Goal: Task Accomplishment & Management: Complete application form

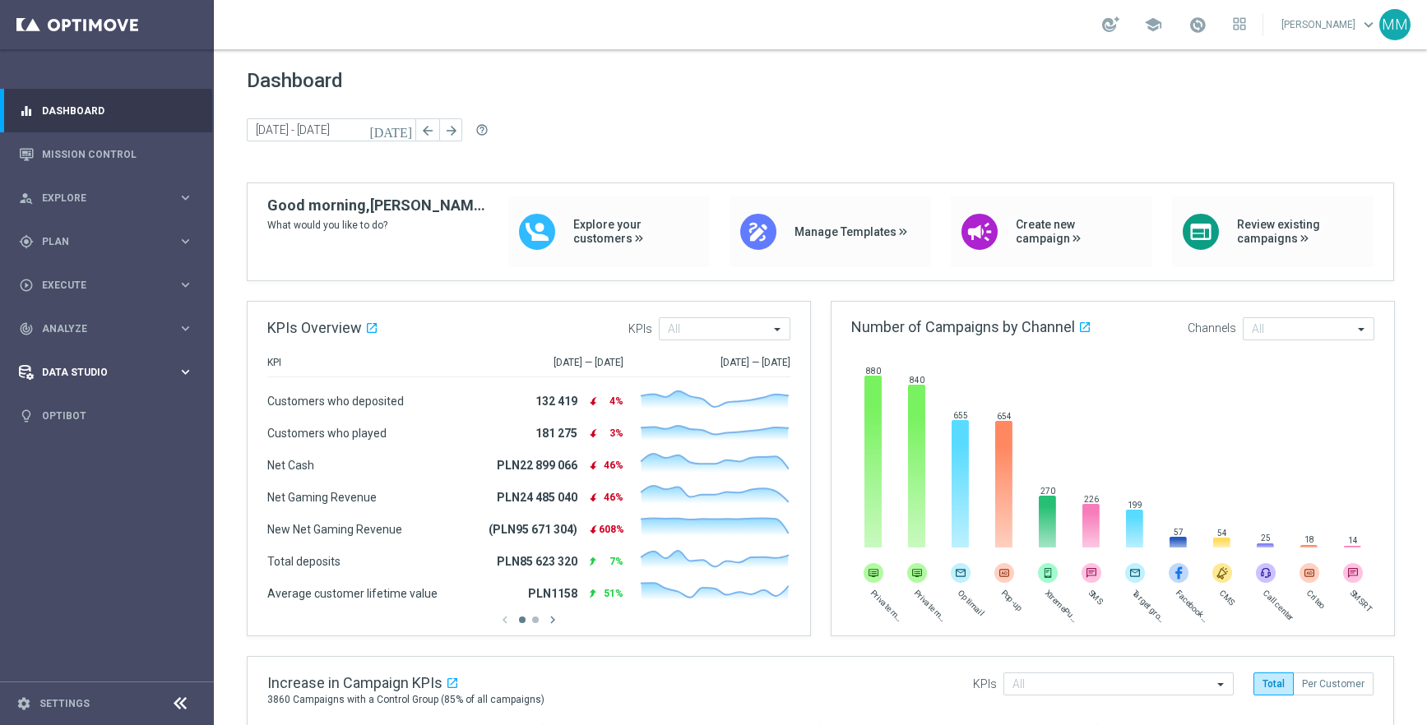
click at [85, 365] on div "Data Studio" at bounding box center [98, 372] width 159 height 15
click at [86, 335] on div "track_changes Analyze" at bounding box center [98, 329] width 159 height 15
click at [67, 700] on link "Settings" at bounding box center [64, 704] width 50 height 10
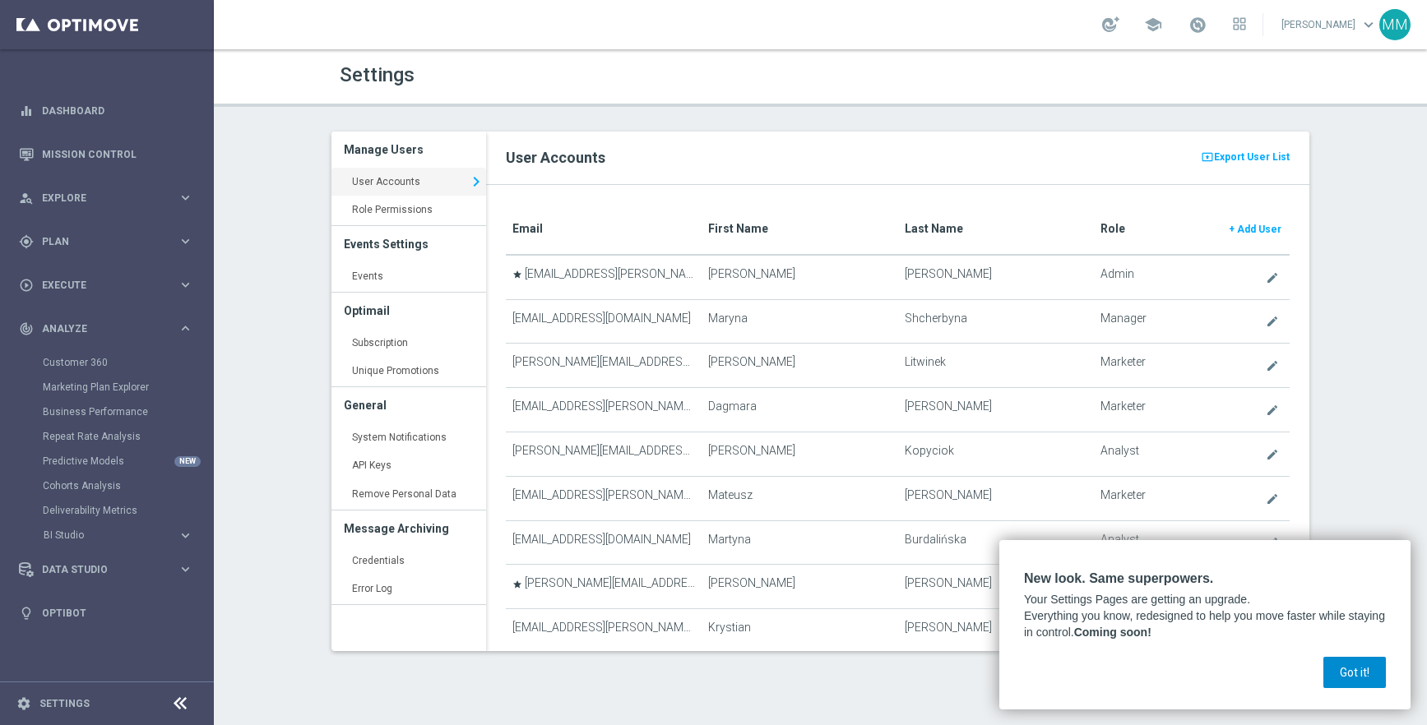
click at [1357, 675] on button "Got it!" at bounding box center [1354, 672] width 62 height 31
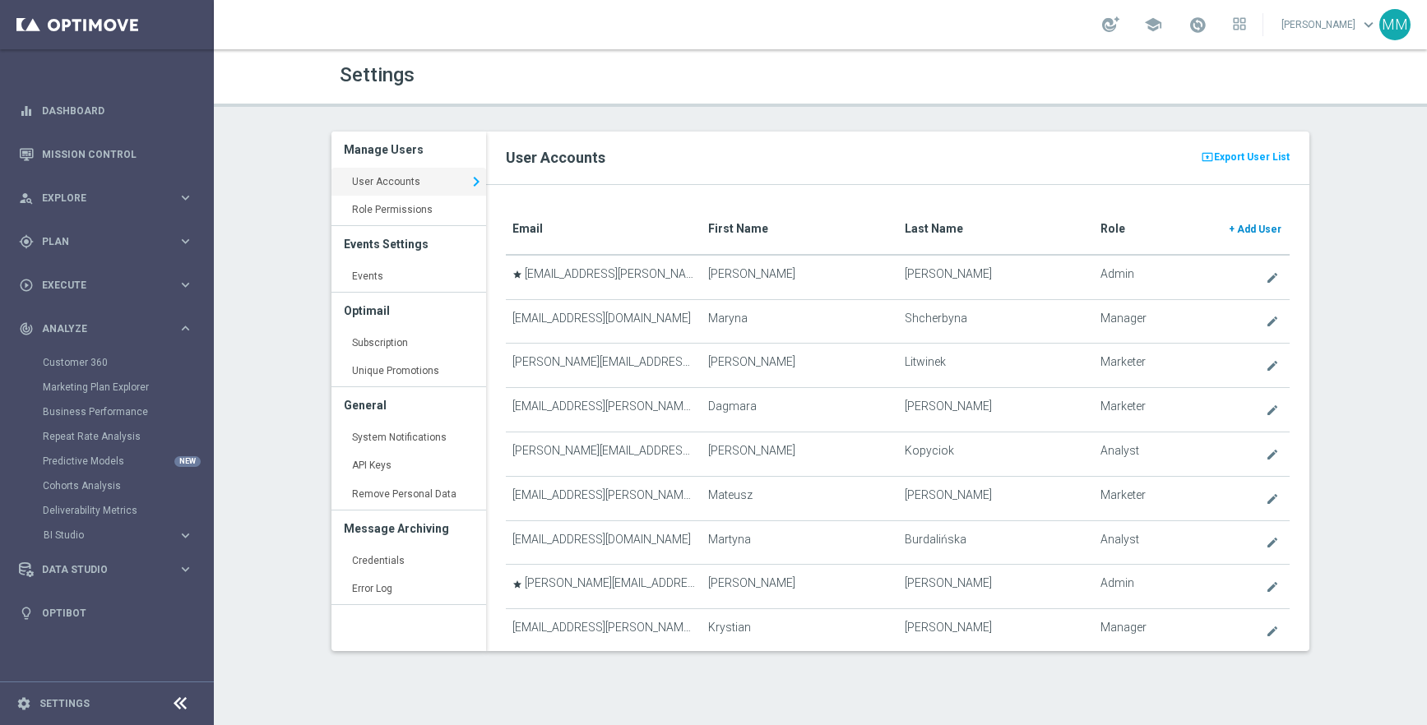
click at [1265, 230] on span "Add User" at bounding box center [1259, 230] width 44 height 12
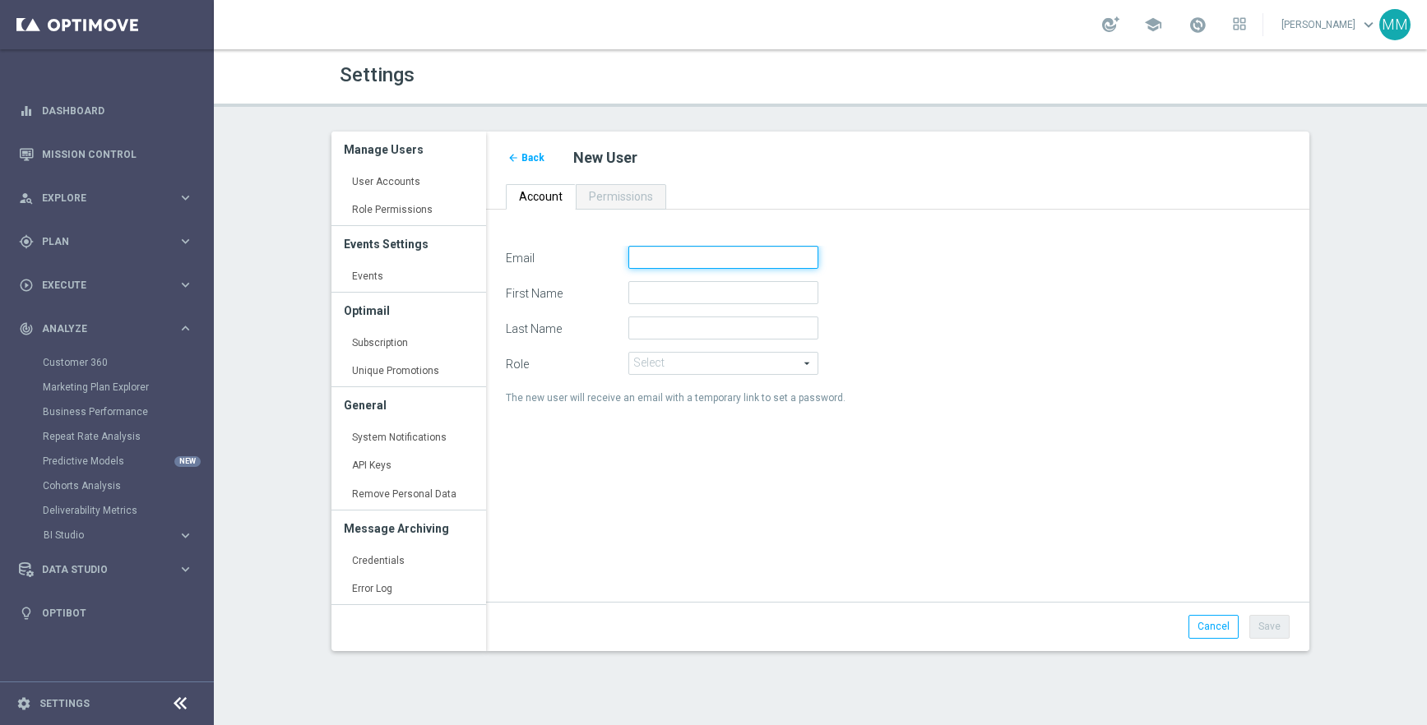
click at [667, 262] on input "Email" at bounding box center [723, 257] width 190 height 23
type input "[PERSON_NAME][EMAIL_ADDRESS][DOMAIN_NAME]"
type input "[PERSON_NAME]"
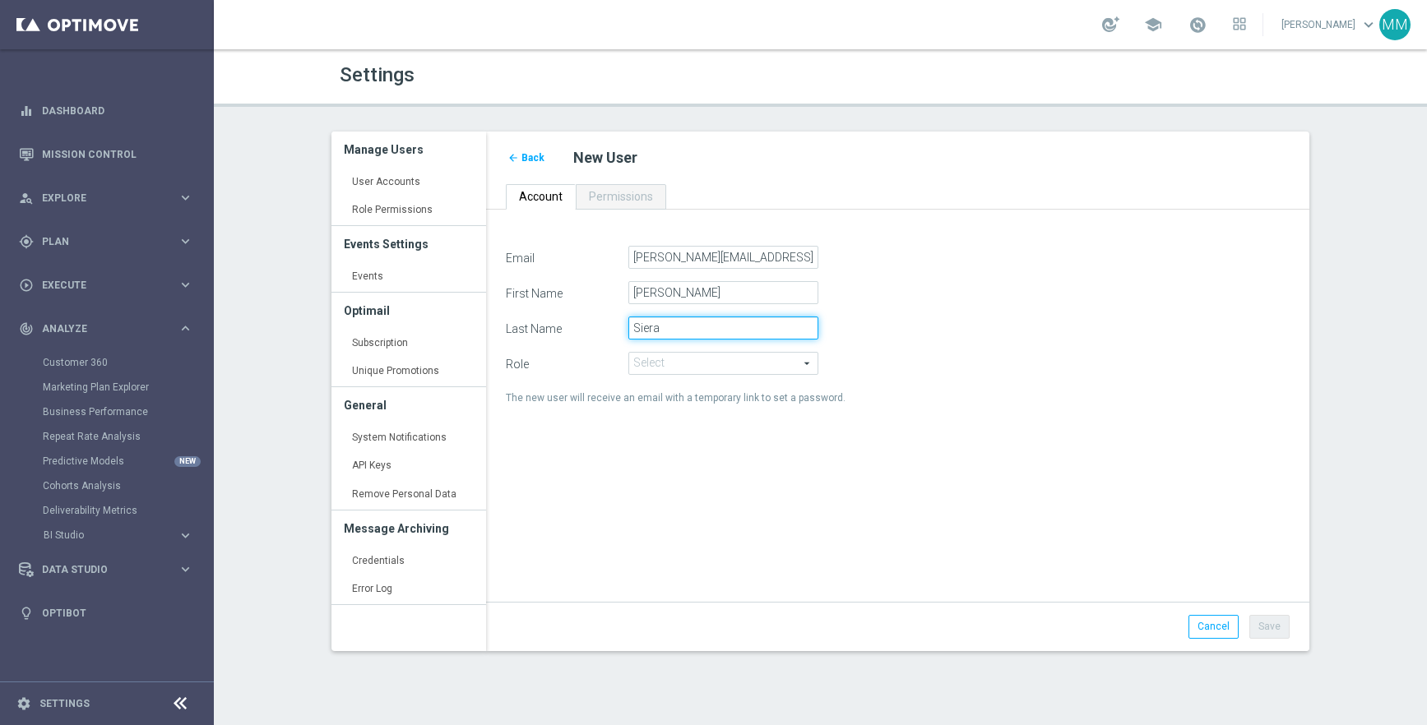
type input "Siera"
click at [692, 373] on form "Email [PERSON_NAME][EMAIL_ADDRESS][DOMAIN_NAME] First Name [PERSON_NAME] Last N…" at bounding box center [898, 327] width 784 height 163
click at [679, 360] on span at bounding box center [723, 363] width 188 height 21
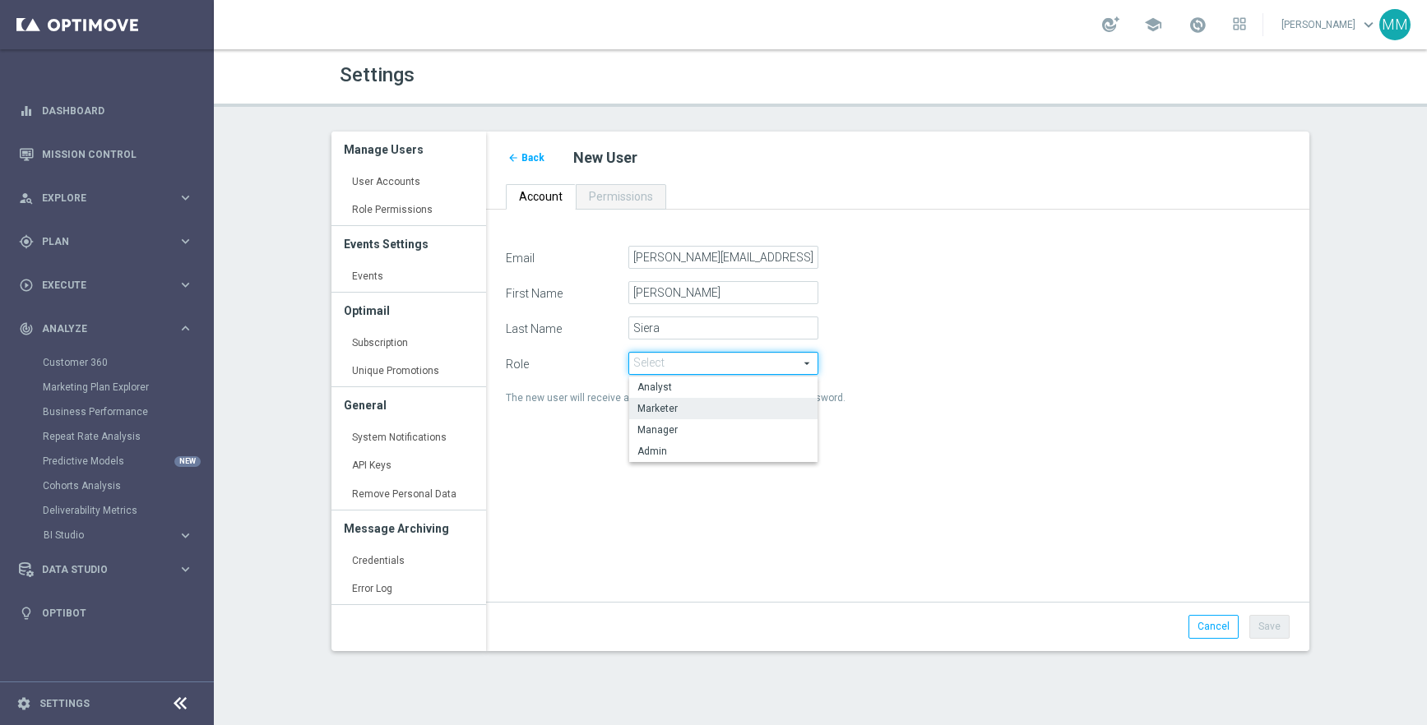
click at [688, 409] on span "Marketer" at bounding box center [723, 408] width 172 height 13
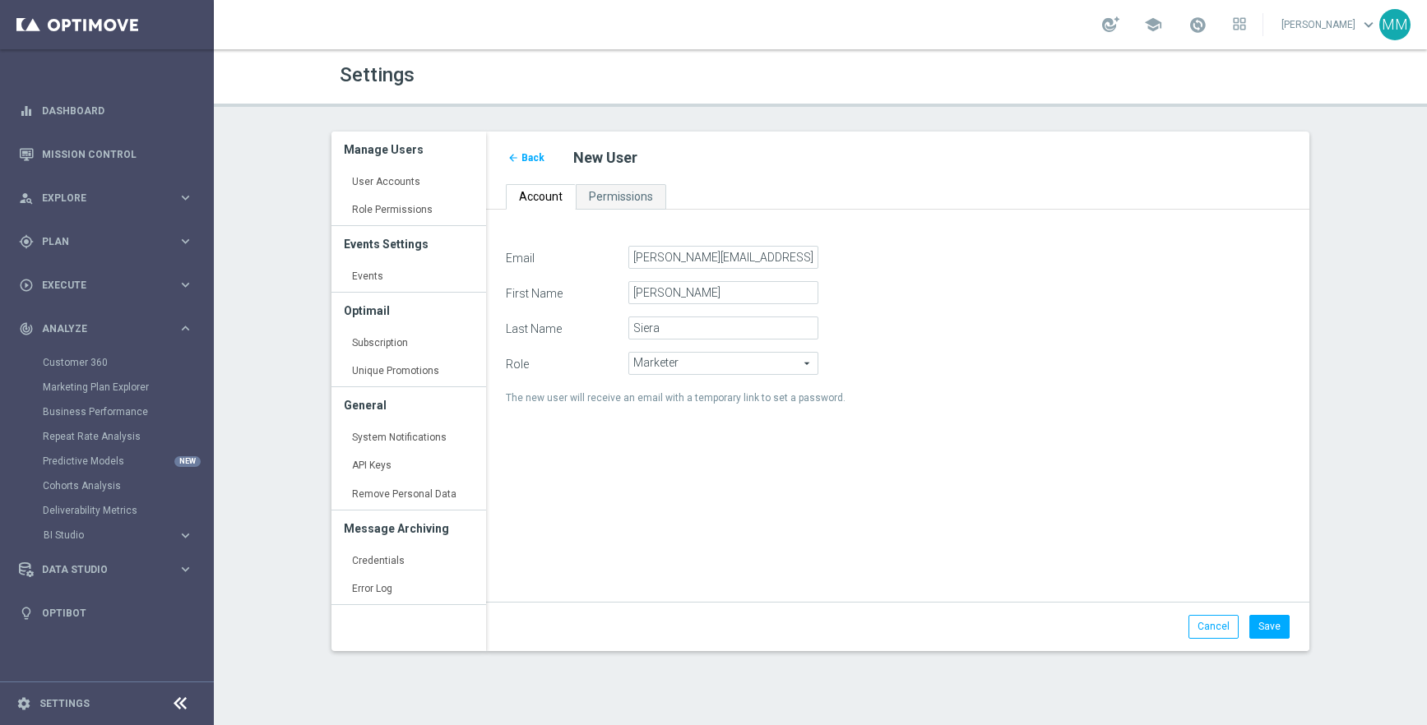
click at [685, 363] on span "Marketer" at bounding box center [723, 363] width 188 height 21
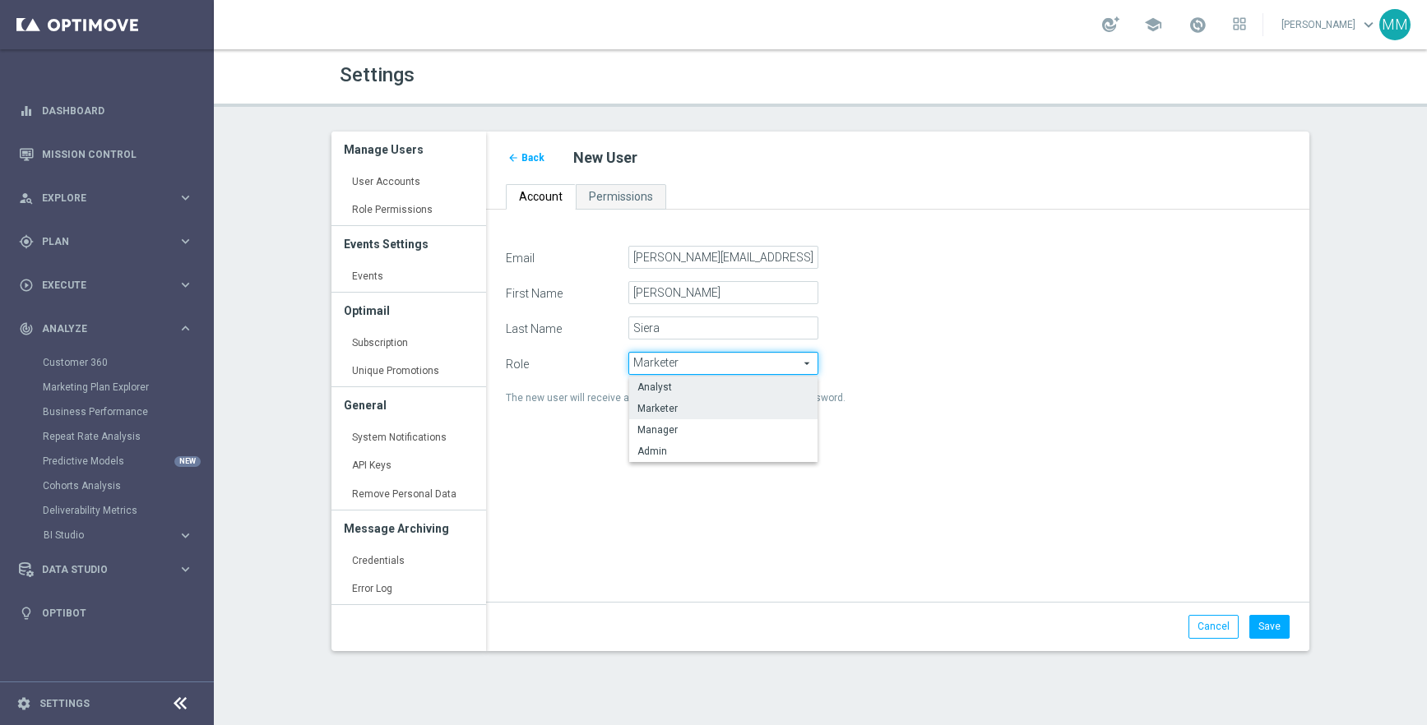
click at [682, 391] on span "Analyst" at bounding box center [723, 387] width 172 height 13
type input "Analyst"
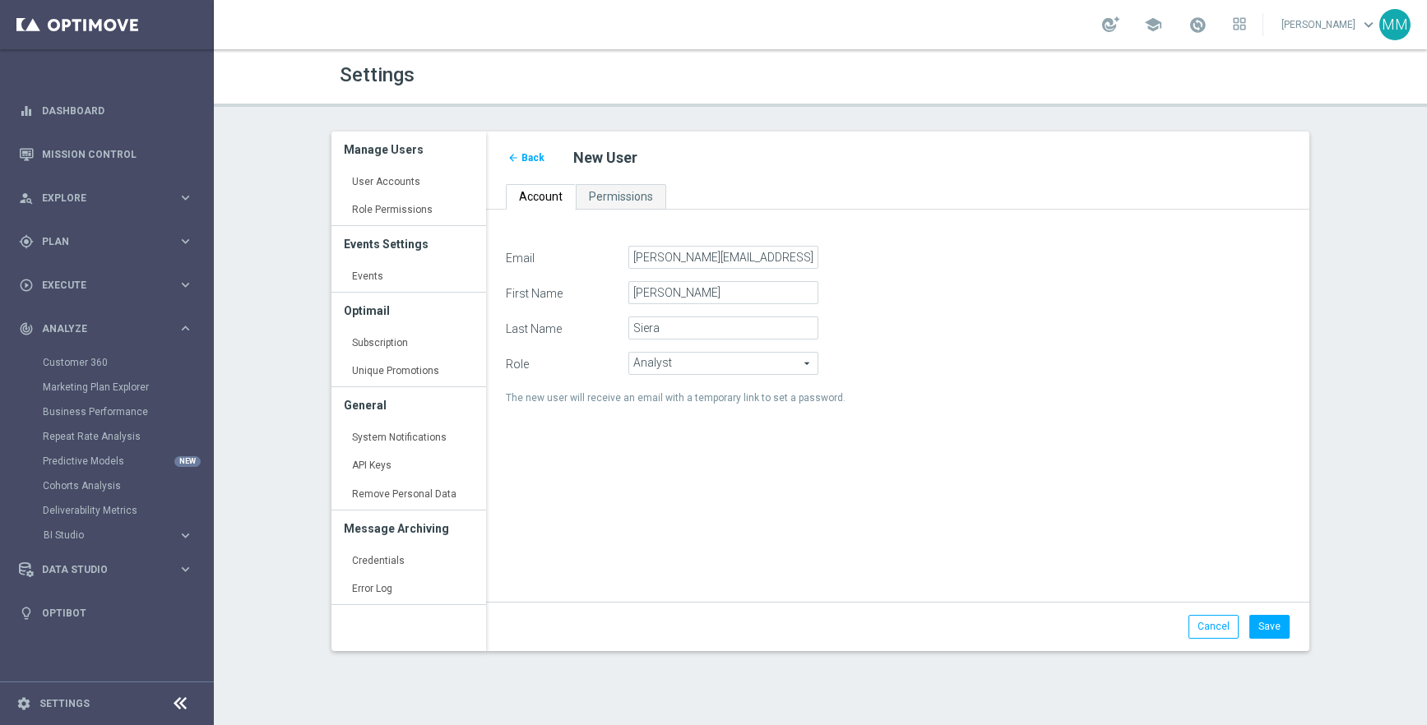
click at [917, 405] on div "The new user will receive an email with a temporary link to set a password." at bounding box center [897, 397] width 809 height 21
click at [611, 195] on span "Permissions" at bounding box center [621, 196] width 64 height 13
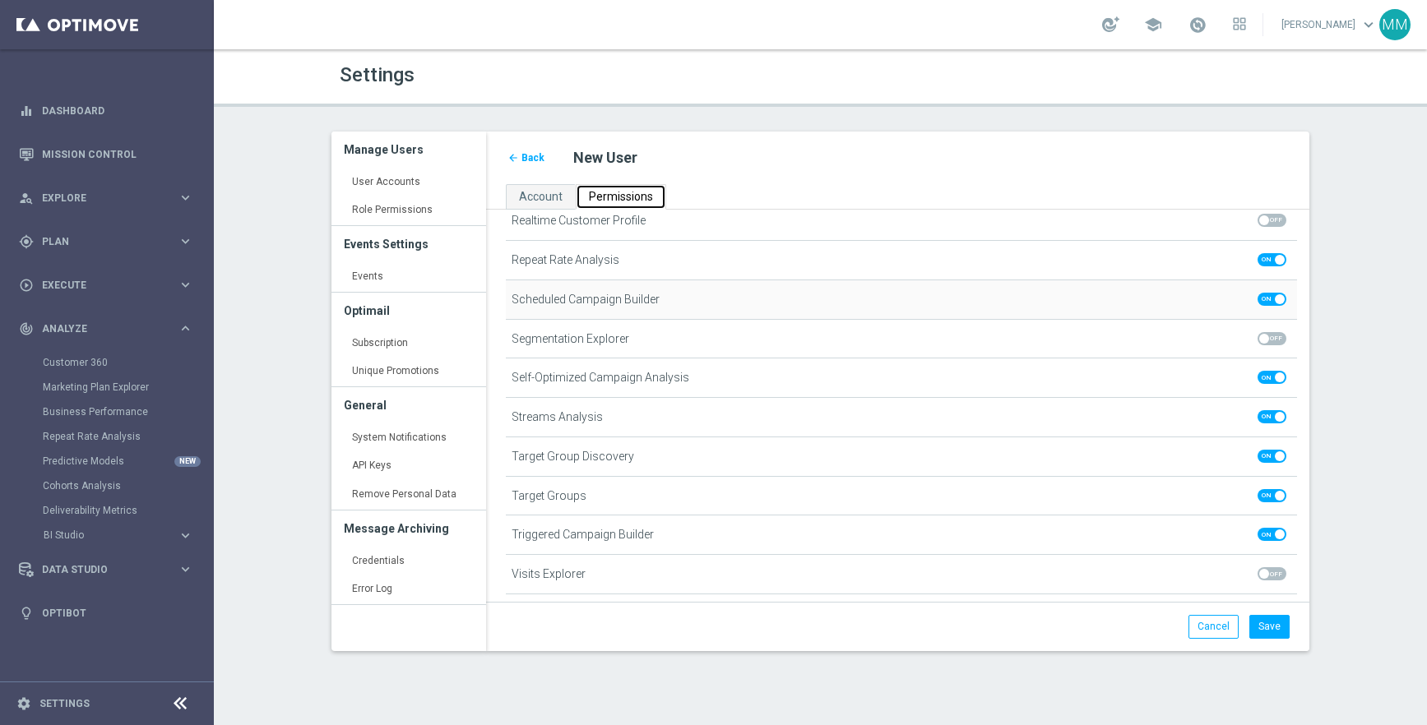
scroll to position [1213, 0]
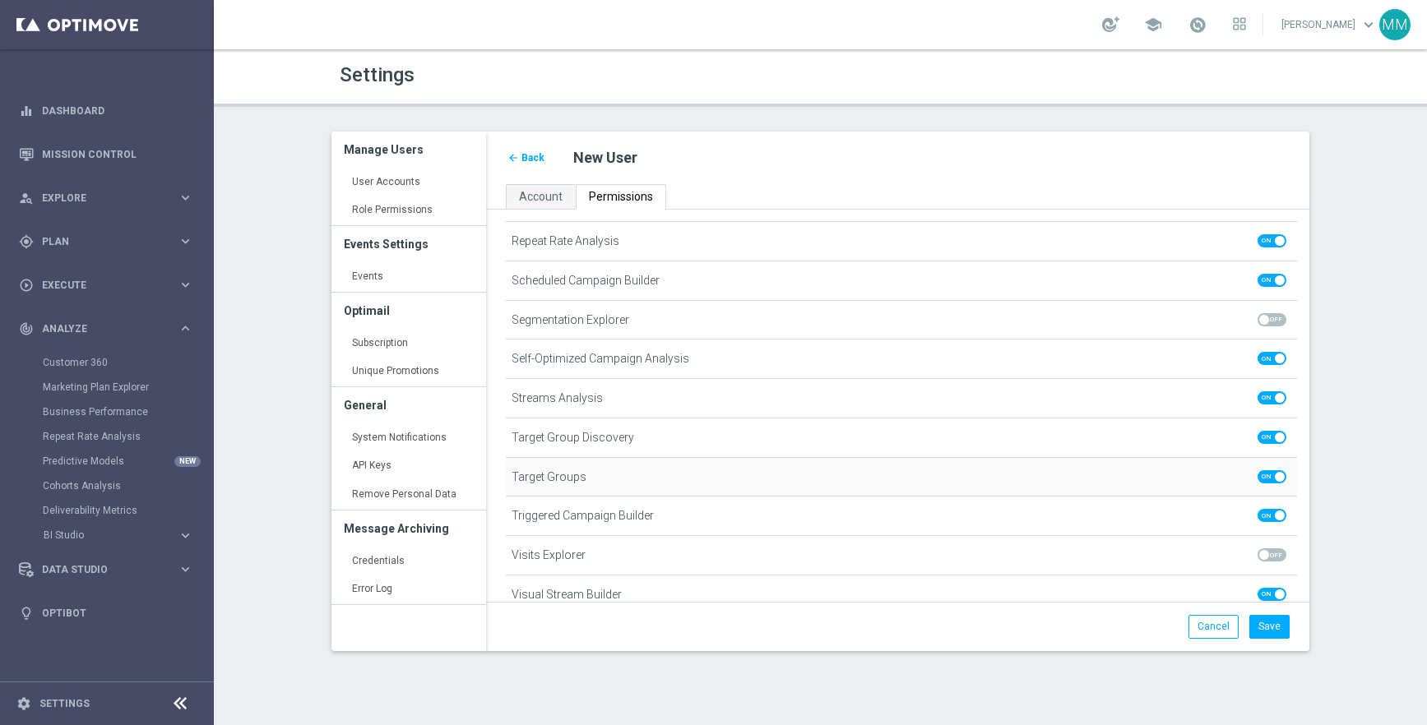
click at [1275, 472] on span at bounding box center [1280, 477] width 10 height 10
click at [1275, 470] on input "checkbox" at bounding box center [1271, 476] width 29 height 13
checkbox input "false"
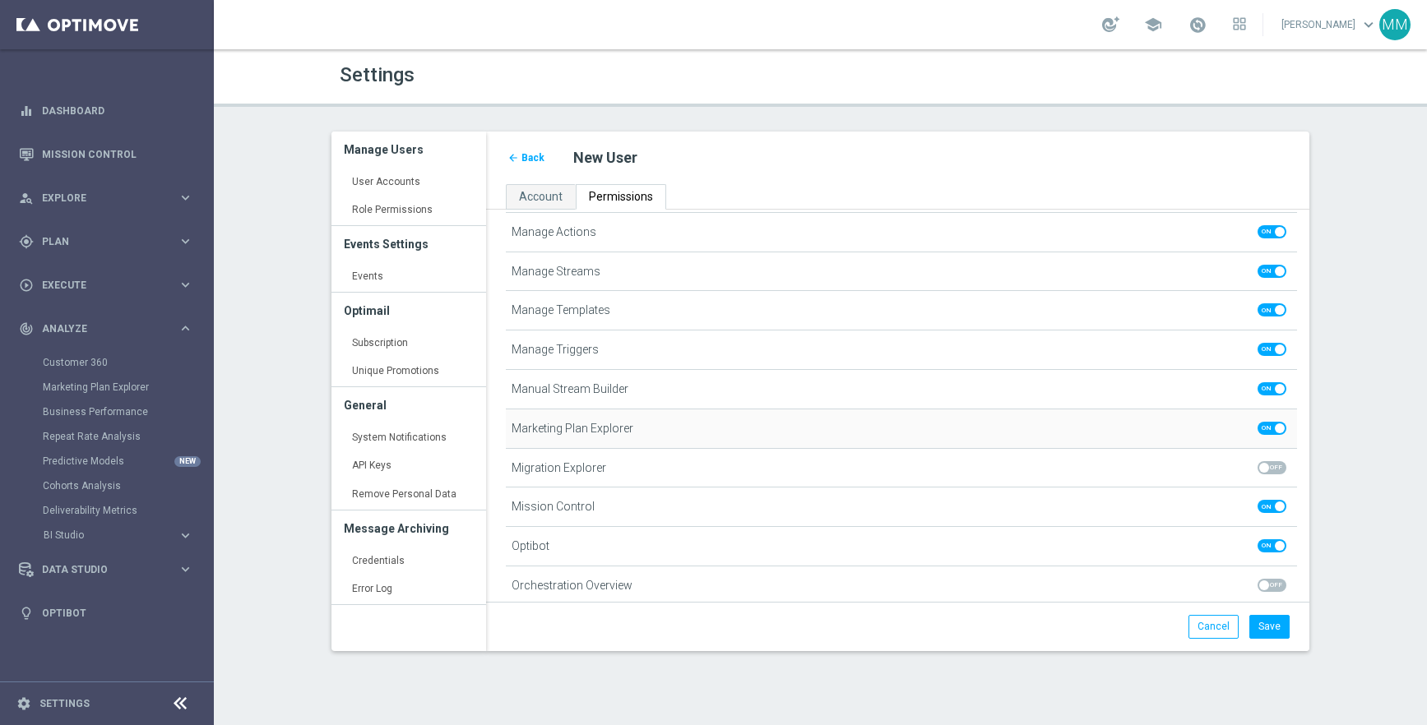
scroll to position [588, 0]
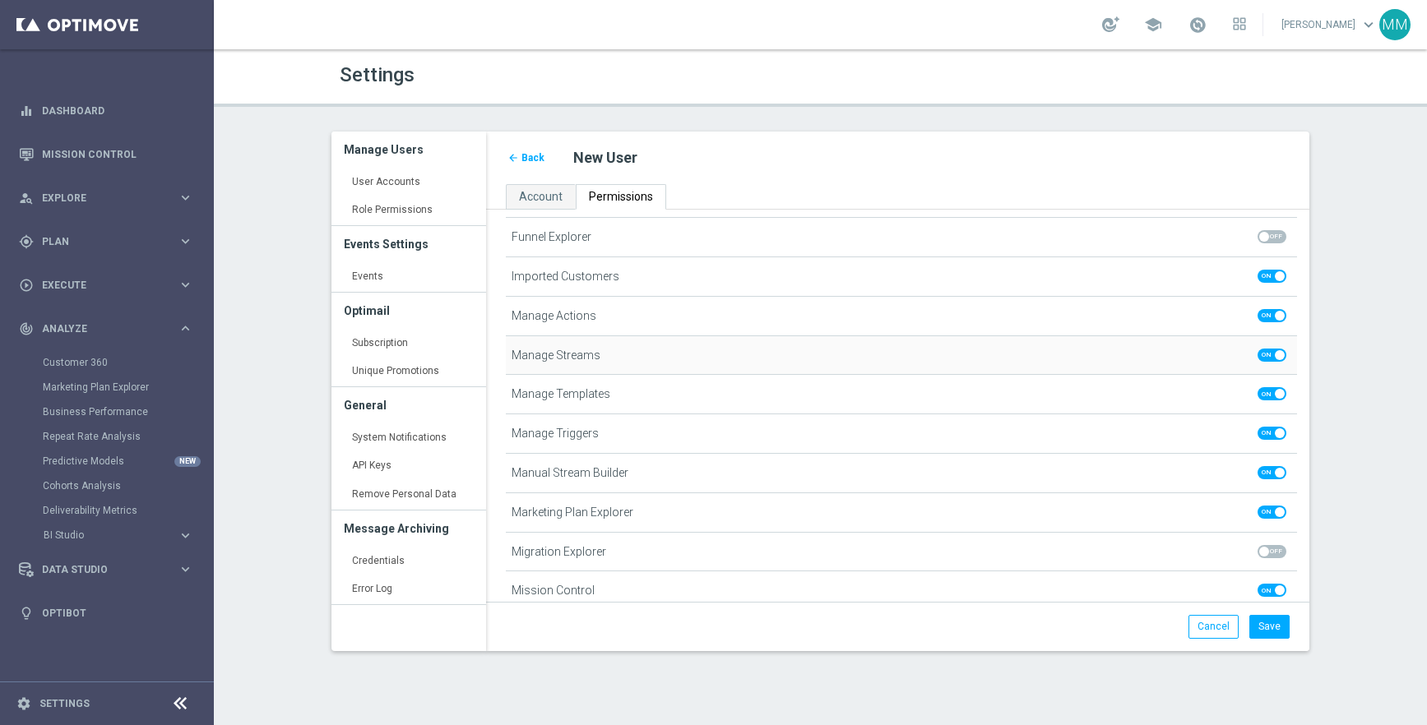
click at [1261, 350] on span at bounding box center [1271, 355] width 29 height 13
click at [1261, 350] on input "checkbox" at bounding box center [1271, 355] width 29 height 13
checkbox input "false"
click at [1267, 309] on span at bounding box center [1271, 315] width 29 height 13
click at [1267, 309] on input "checkbox" at bounding box center [1271, 315] width 29 height 13
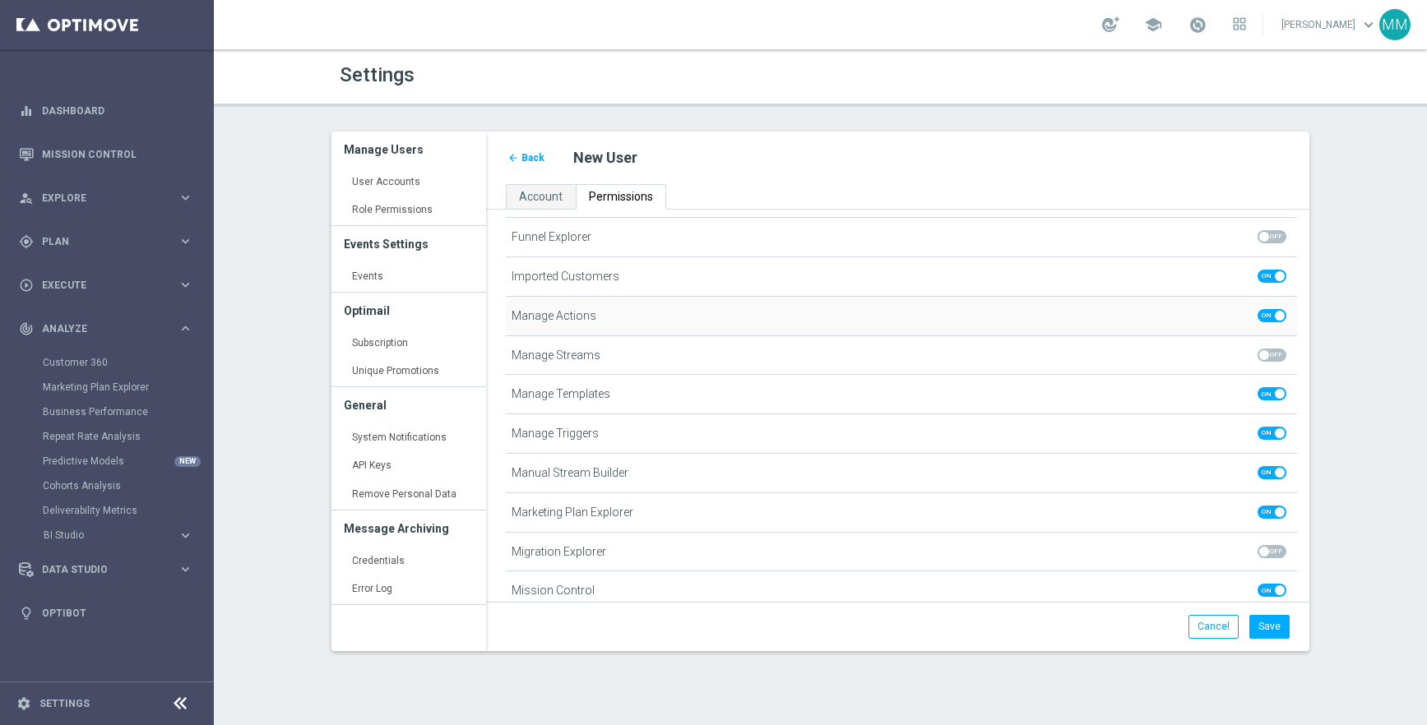
checkbox input "false"
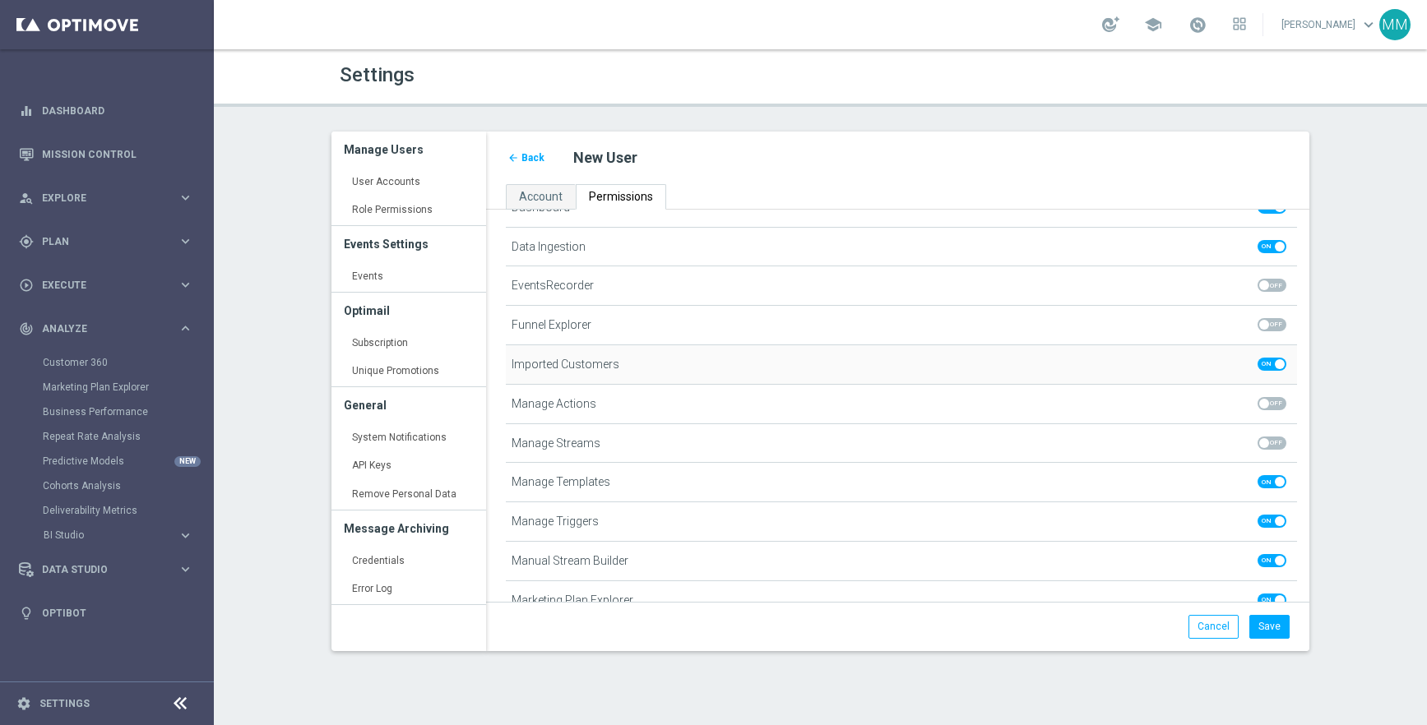
click at [1270, 363] on span at bounding box center [1271, 364] width 29 height 13
click at [1270, 363] on input "checkbox" at bounding box center [1271, 364] width 29 height 13
checkbox input "false"
click at [1280, 320] on span at bounding box center [1280, 325] width 10 height 10
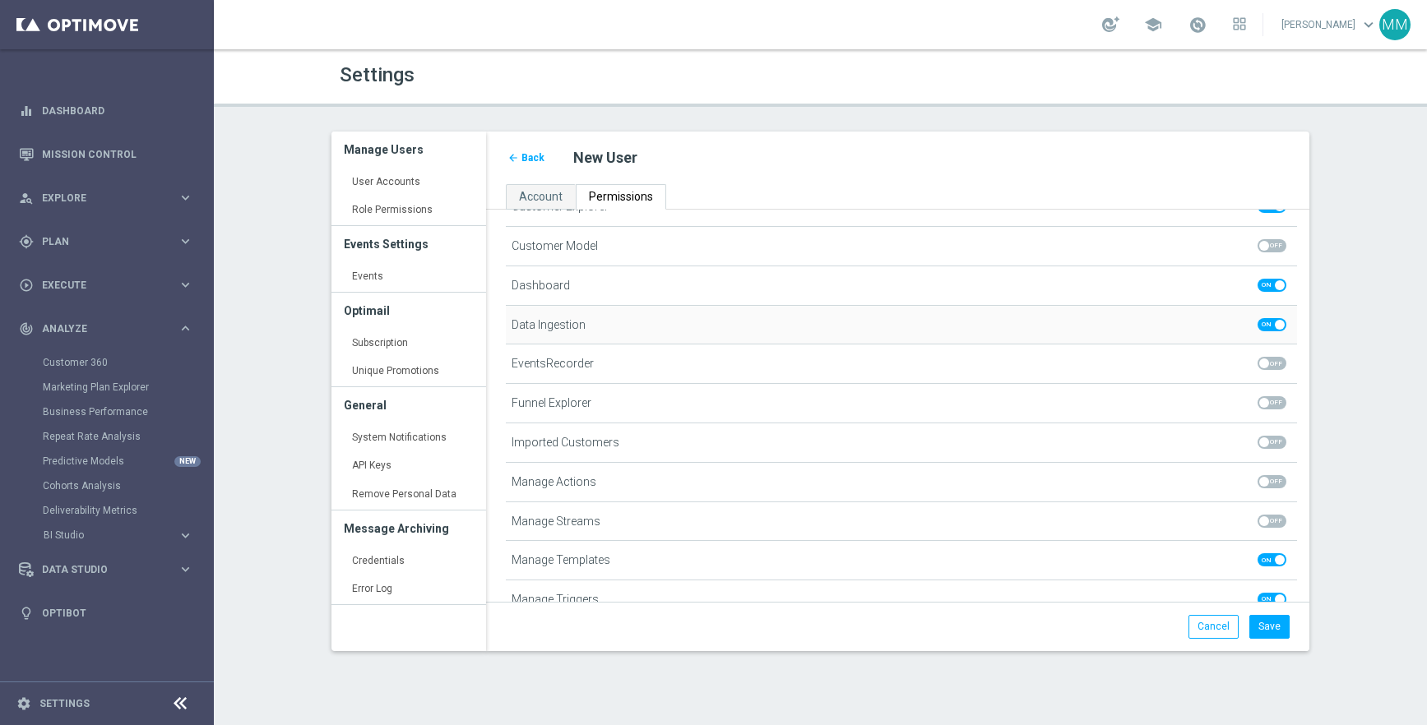
click at [1280, 318] on input "checkbox" at bounding box center [1271, 324] width 29 height 13
checkbox input "false"
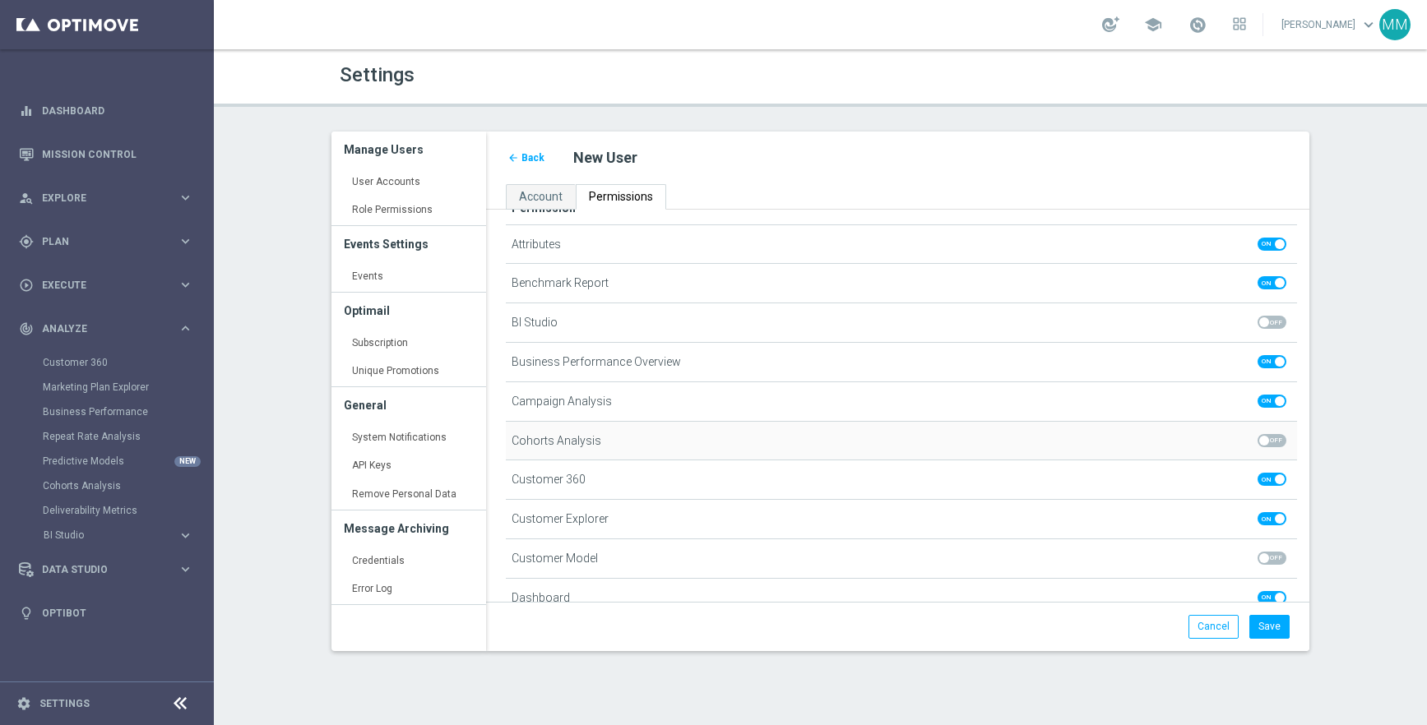
scroll to position [50, 0]
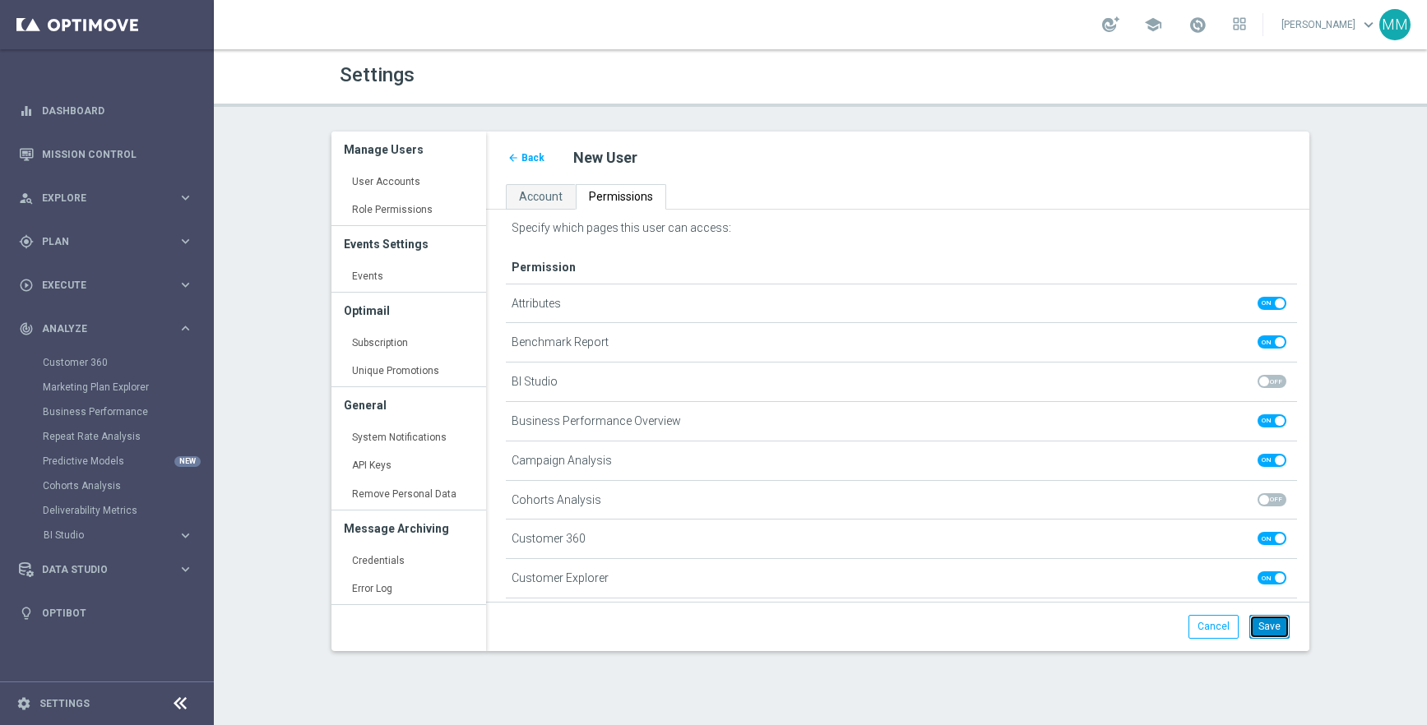
click at [1265, 625] on button "Save" at bounding box center [1269, 626] width 40 height 23
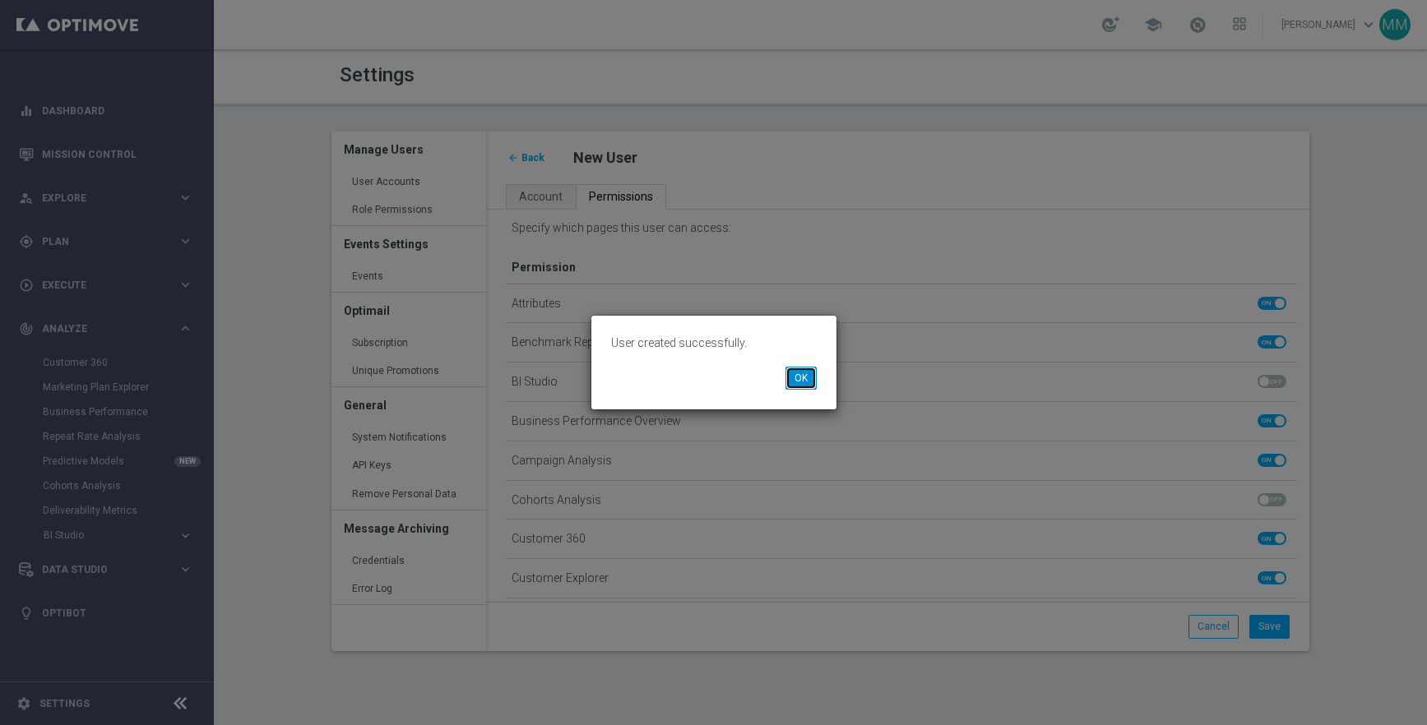
click at [799, 377] on button "OK" at bounding box center [800, 378] width 31 height 23
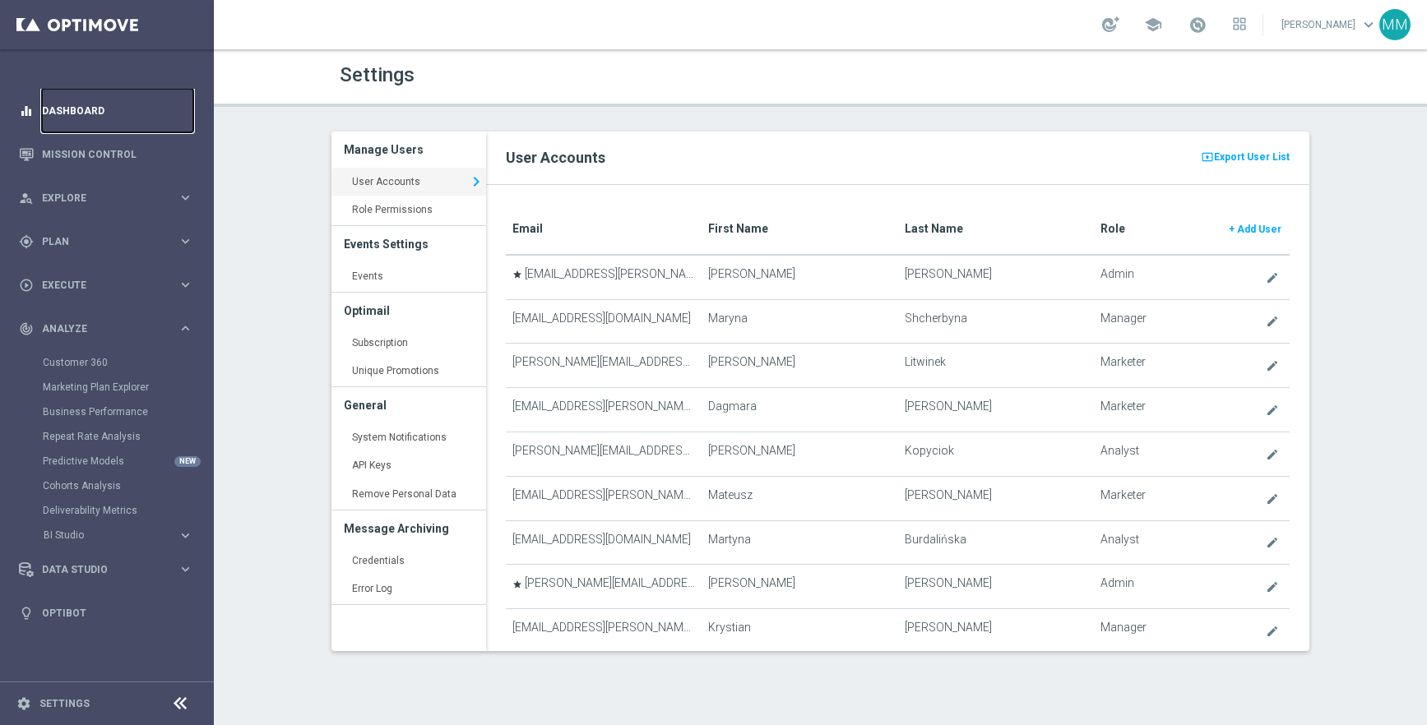
click at [62, 109] on link "Dashboard" at bounding box center [117, 111] width 151 height 44
